Goal: Information Seeking & Learning: Understand process/instructions

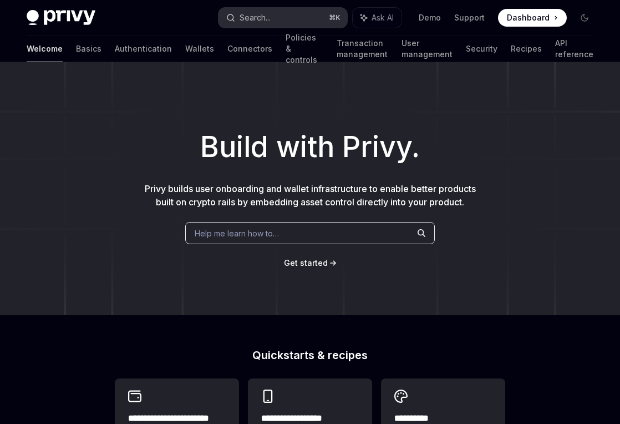
click at [278, 20] on button "Search... ⌘ K" at bounding box center [282, 18] width 129 height 20
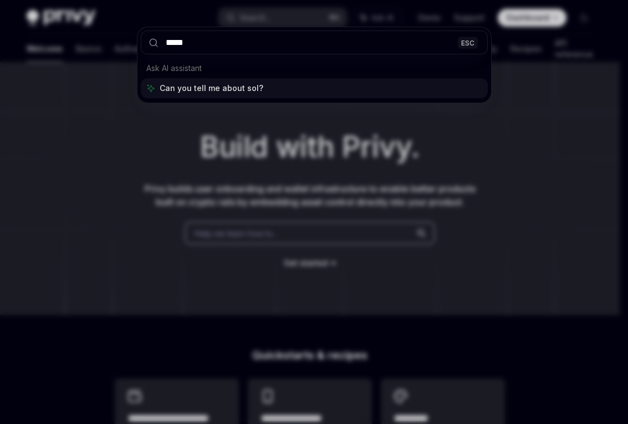
type input "******"
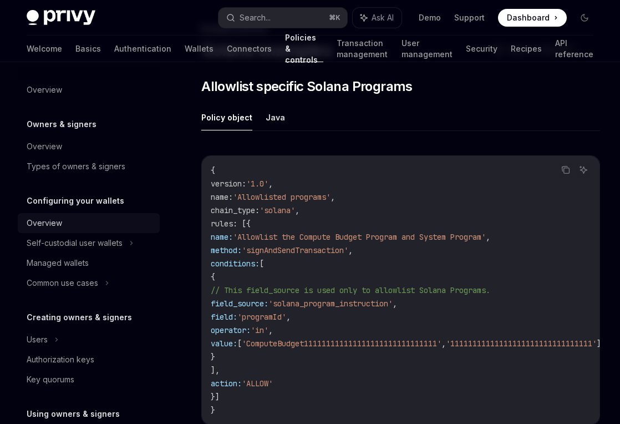
click at [110, 222] on div "Overview" at bounding box center [90, 222] width 126 height 13
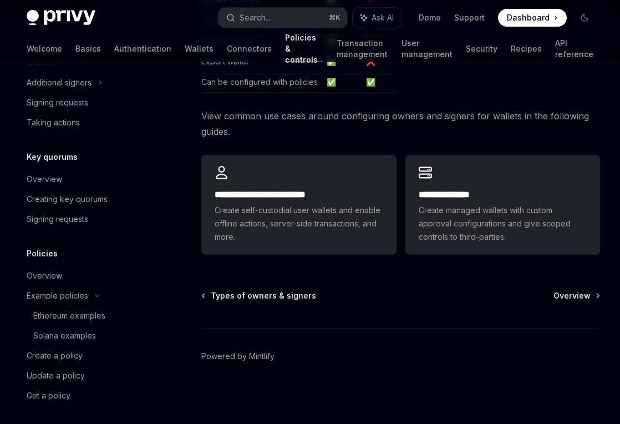
scroll to position [397, 0]
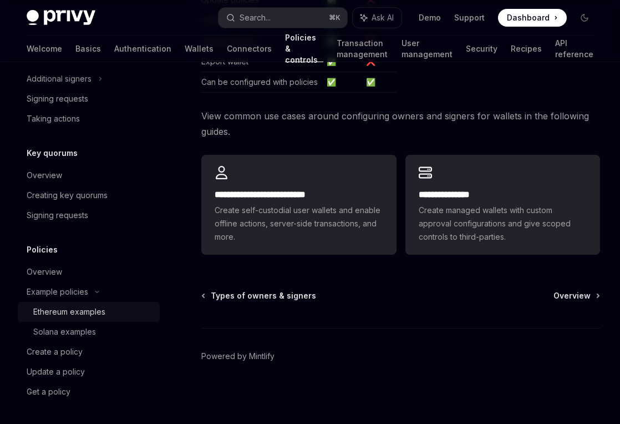
click at [92, 304] on link "Ethereum examples" at bounding box center [89, 312] width 142 height 20
type textarea "*"
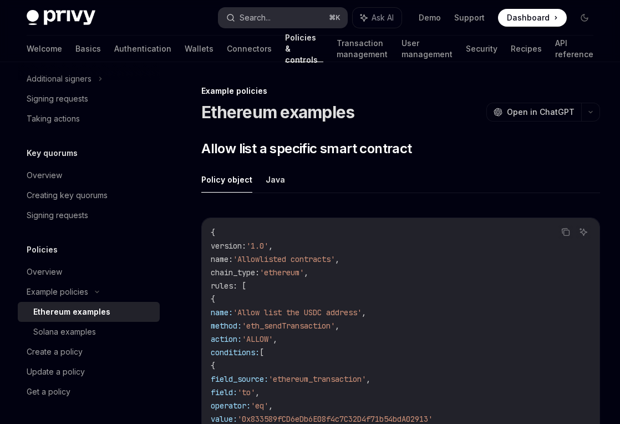
click at [307, 18] on button "Search... ⌘ K" at bounding box center [282, 18] width 129 height 20
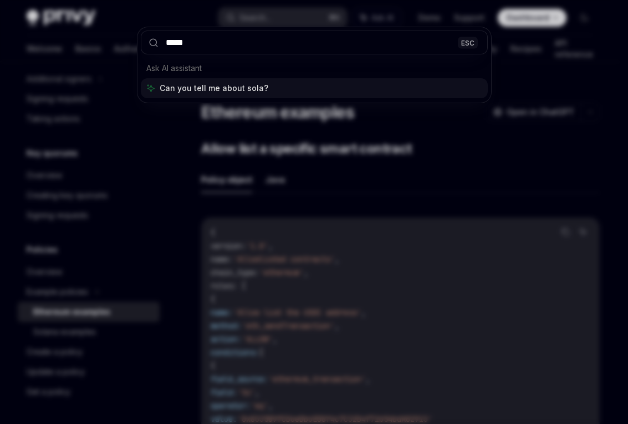
type input "******"
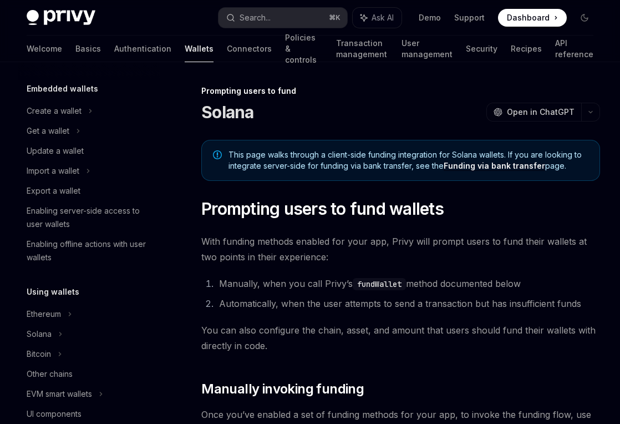
scroll to position [62, 0]
click at [55, 328] on div "Solana" at bounding box center [89, 333] width 142 height 20
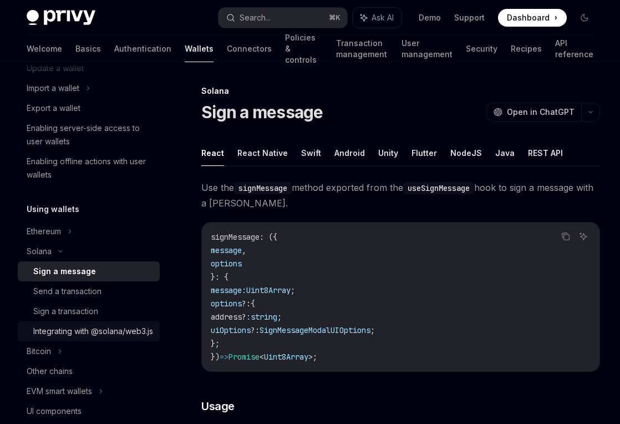
scroll to position [144, 0]
click at [93, 337] on div "Integrating with @solana/web3.js" at bounding box center [93, 330] width 120 height 13
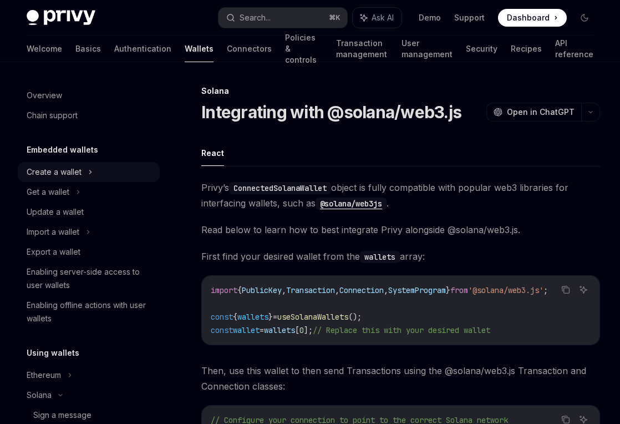
click at [71, 168] on div "Create a wallet" at bounding box center [54, 171] width 55 height 13
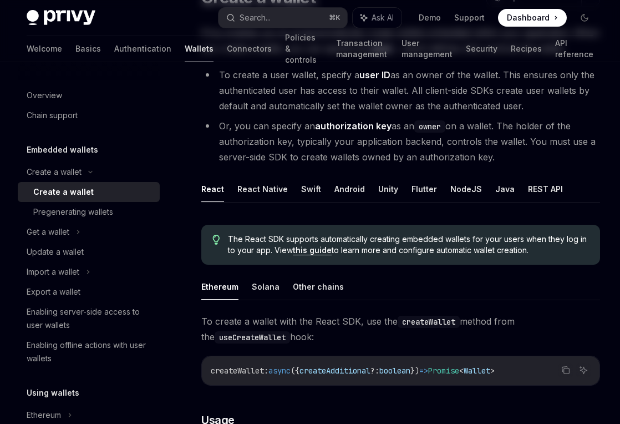
scroll to position [122, 0]
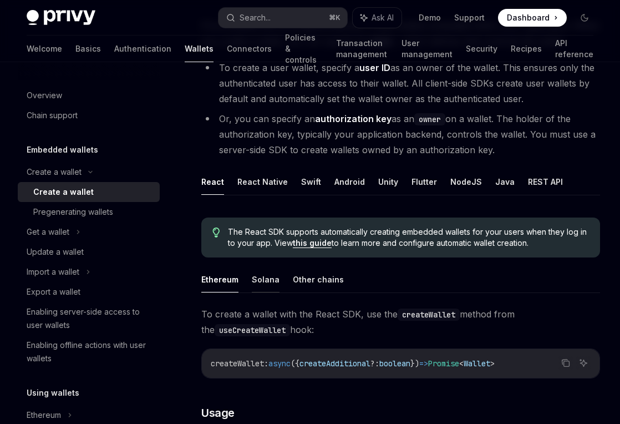
click at [269, 281] on button "Solana" at bounding box center [266, 279] width 28 height 26
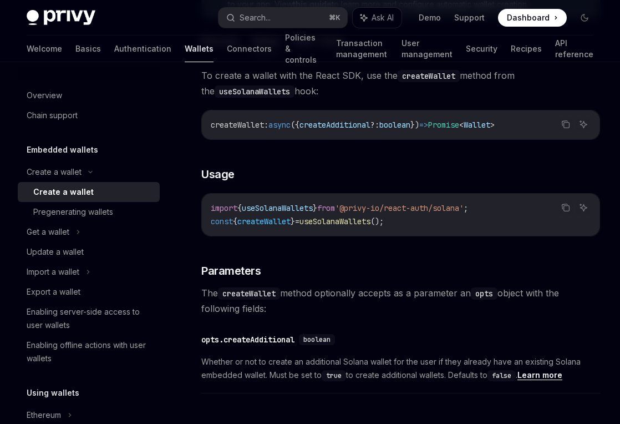
scroll to position [365, 0]
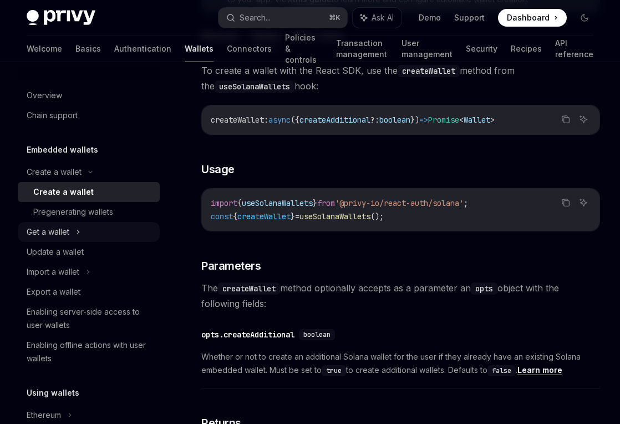
click at [85, 228] on div "Get a wallet" at bounding box center [89, 232] width 142 height 20
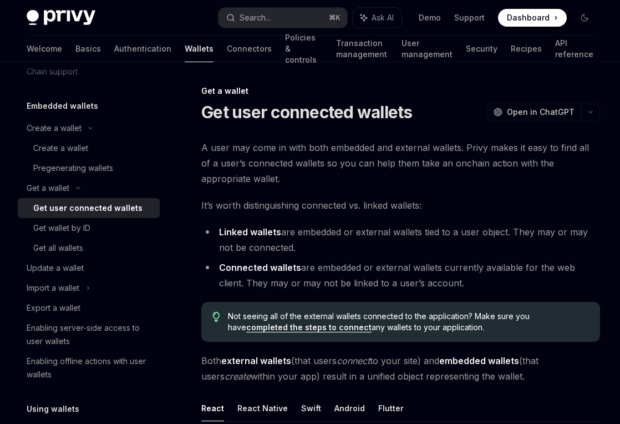
scroll to position [48, 0]
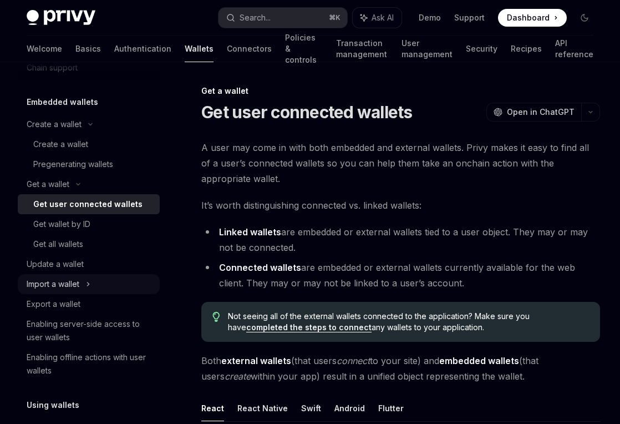
click at [70, 287] on div "Import a wallet" at bounding box center [53, 283] width 53 height 13
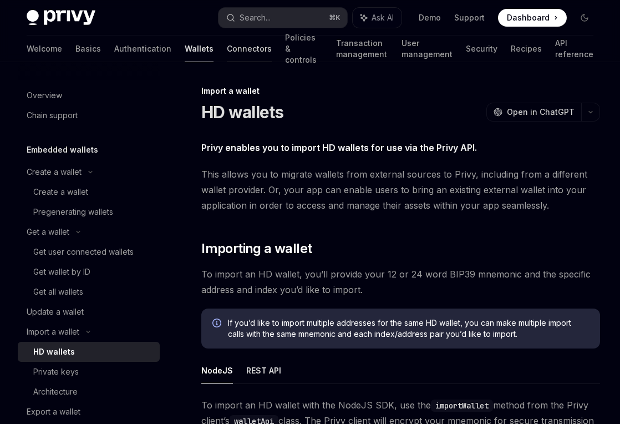
click at [227, 52] on link "Connectors" at bounding box center [249, 48] width 45 height 27
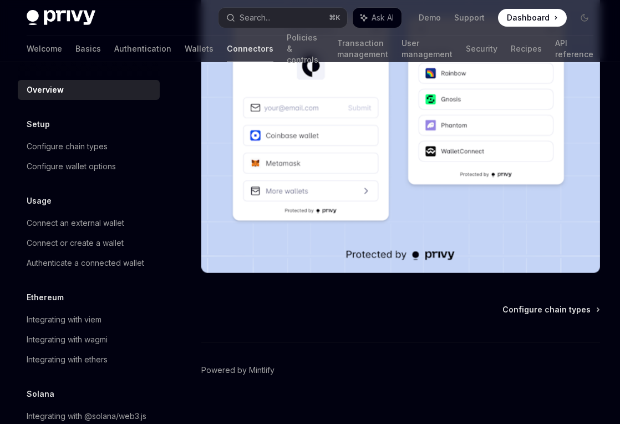
scroll to position [286, 0]
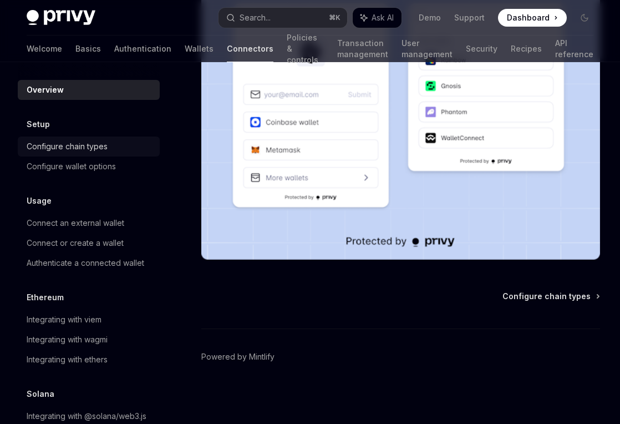
click at [112, 144] on div "Configure chain types" at bounding box center [90, 146] width 126 height 13
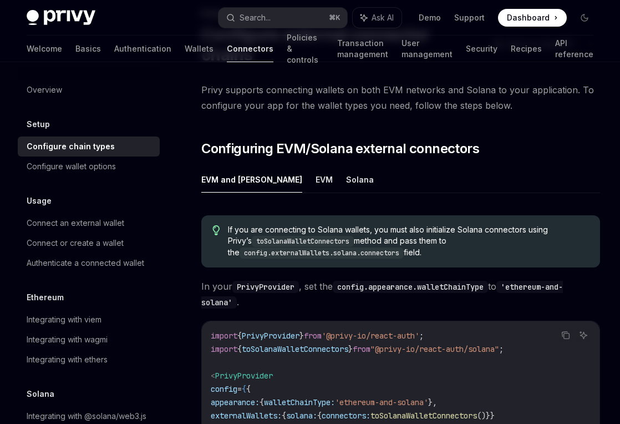
scroll to position [83, 0]
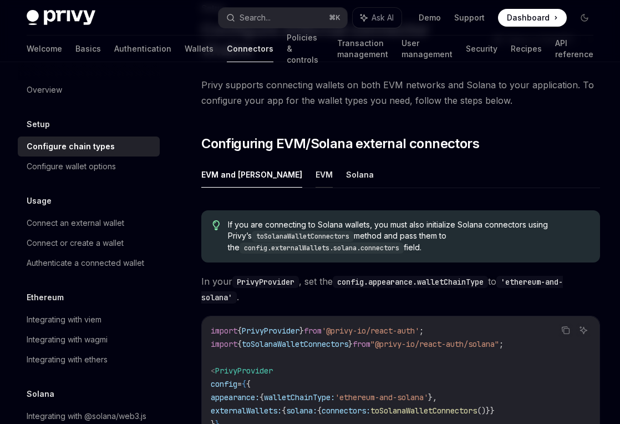
click at [315, 161] on button "EVM" at bounding box center [323, 174] width 17 height 26
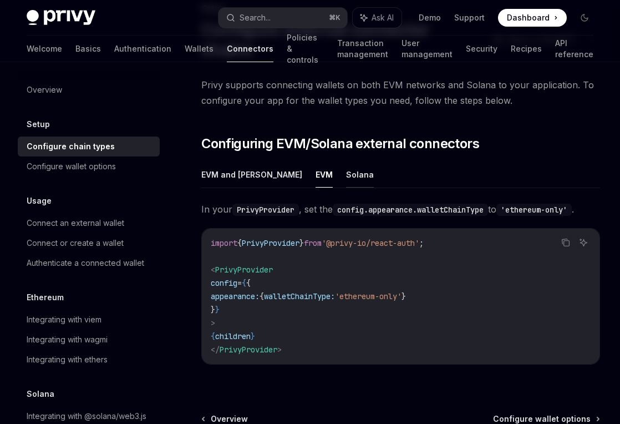
click at [346, 161] on button "Solana" at bounding box center [360, 174] width 28 height 26
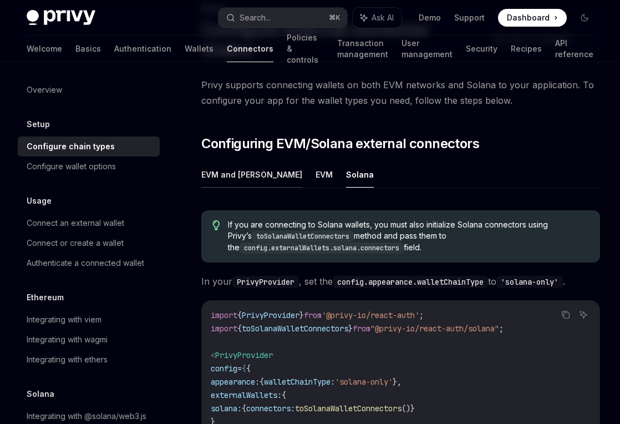
click at [225, 161] on button "EVM and [PERSON_NAME]" at bounding box center [251, 174] width 101 height 26
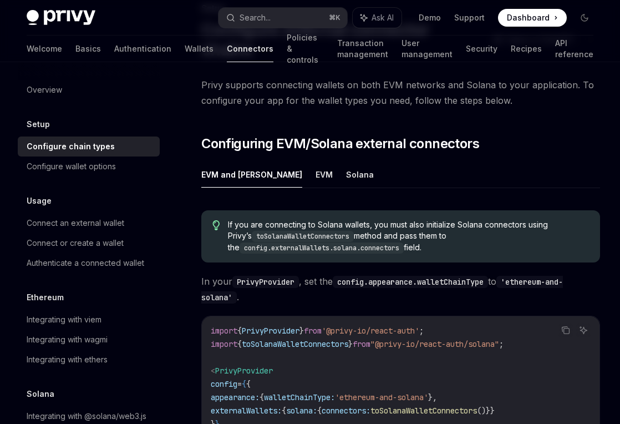
scroll to position [100, 0]
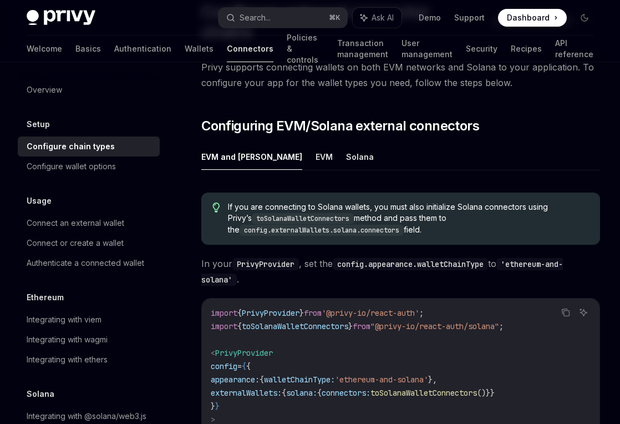
click at [318, 321] on span "toSolanaWalletConnectors" at bounding box center [295, 326] width 106 height 10
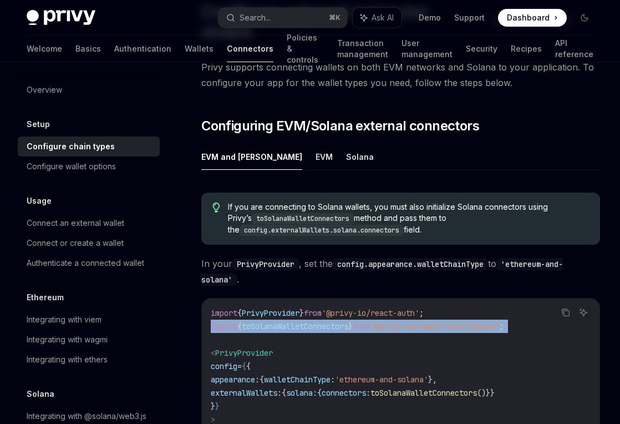
click at [318, 321] on span "toSolanaWalletConnectors" at bounding box center [295, 326] width 106 height 10
copy code "import { toSolanaWalletConnectors } from "@privy-io/react-auth/solana" ;"
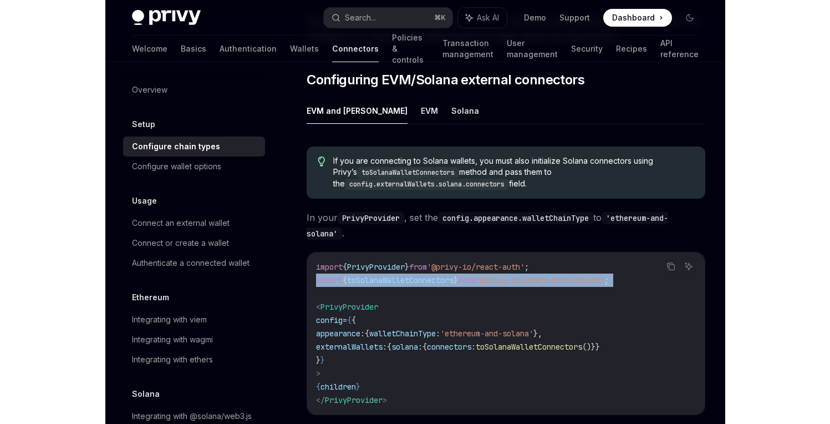
scroll to position [151, 0]
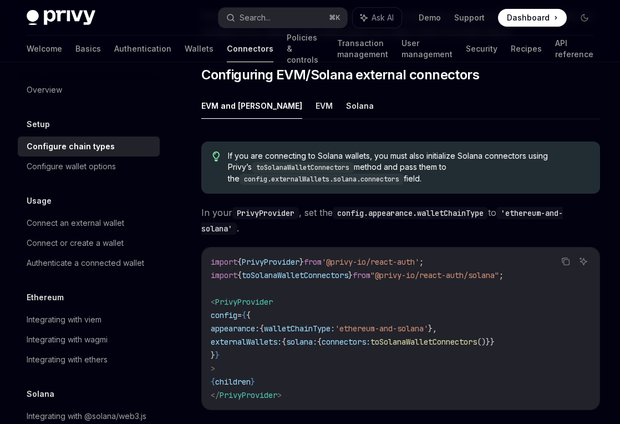
click at [282, 337] on span "externalWallets:" at bounding box center [246, 342] width 71 height 10
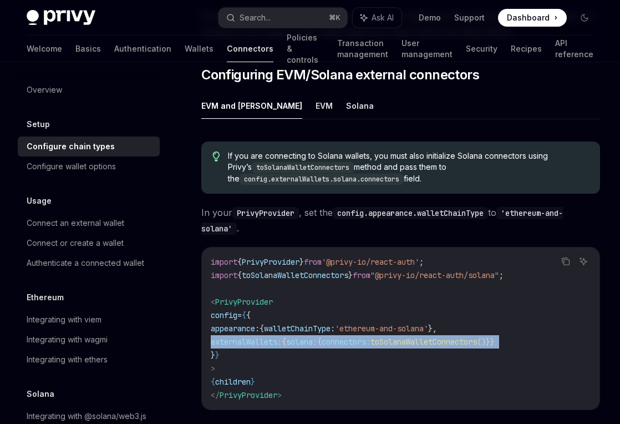
click at [282, 337] on span "externalWallets:" at bounding box center [246, 342] width 71 height 10
copy code "externalWallets: { solana: { connectors: toSolanaWalletConnectors ()}}"
type textarea "*"
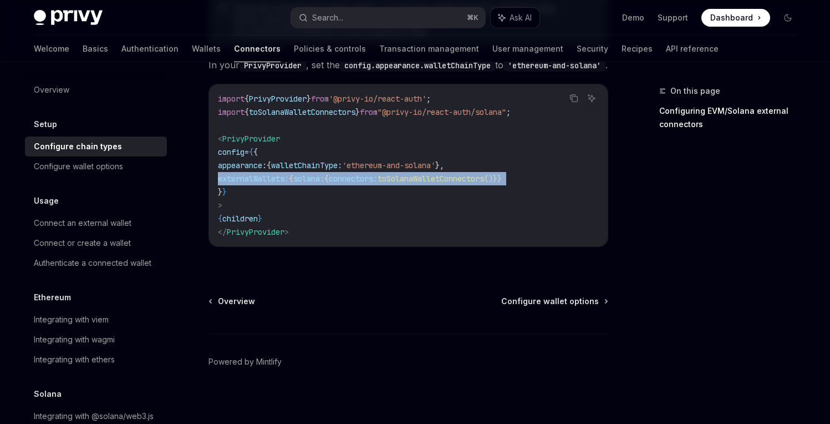
scroll to position [299, 0]
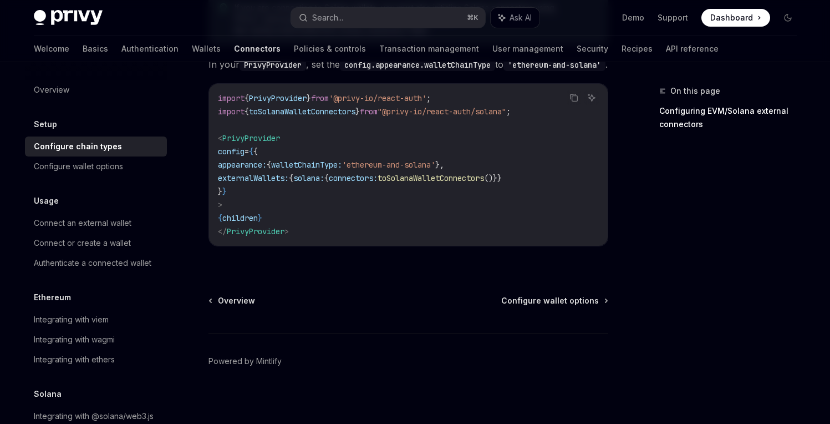
click at [337, 151] on code "import { PrivyProvider } from '@privy-io/react-auth' ; import { toSolanaWalletC…" at bounding box center [408, 164] width 381 height 146
